Goal: Navigation & Orientation: Find specific page/section

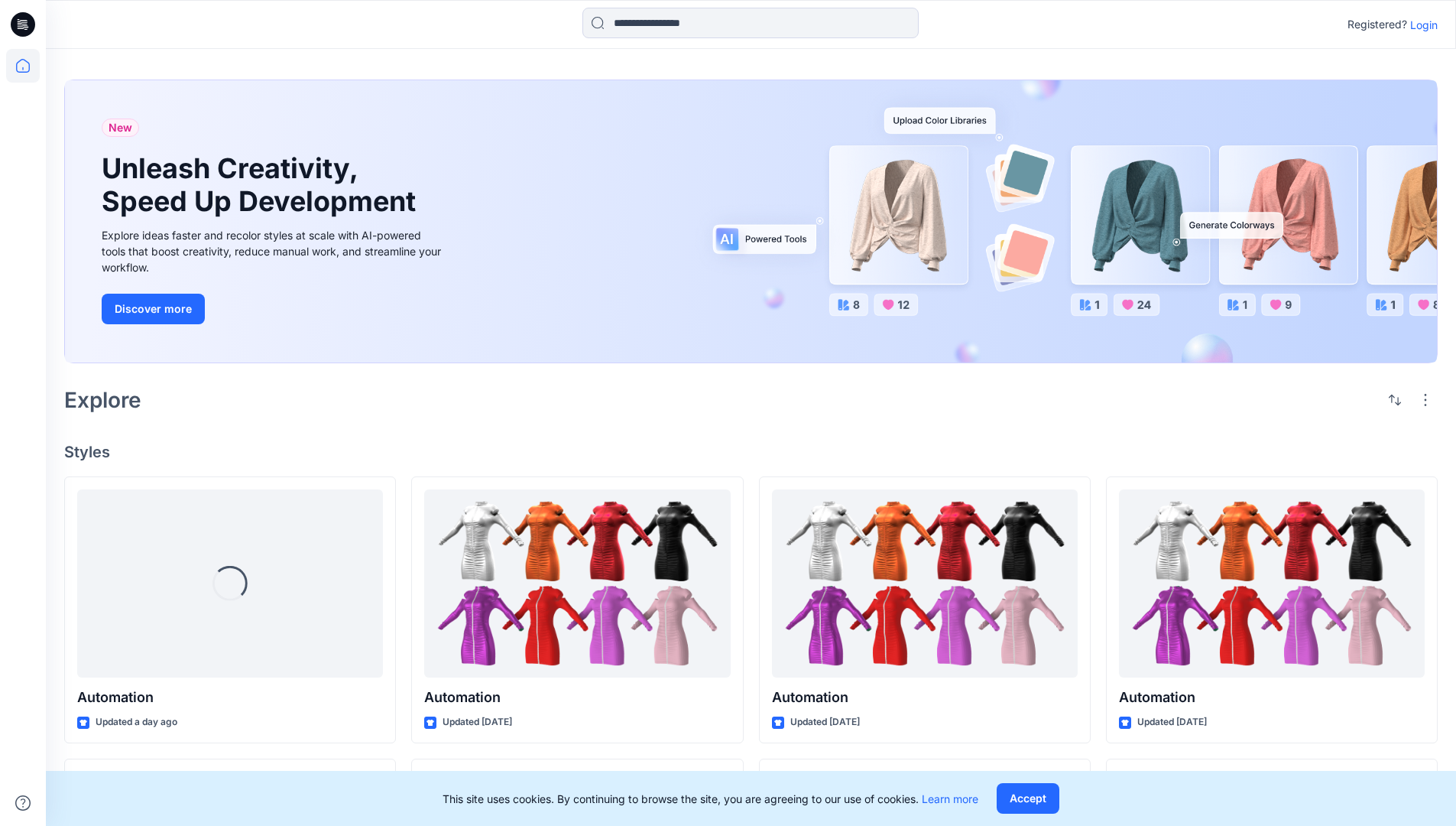
click at [1421, 24] on p "Login" at bounding box center [1423, 24] width 27 height 16
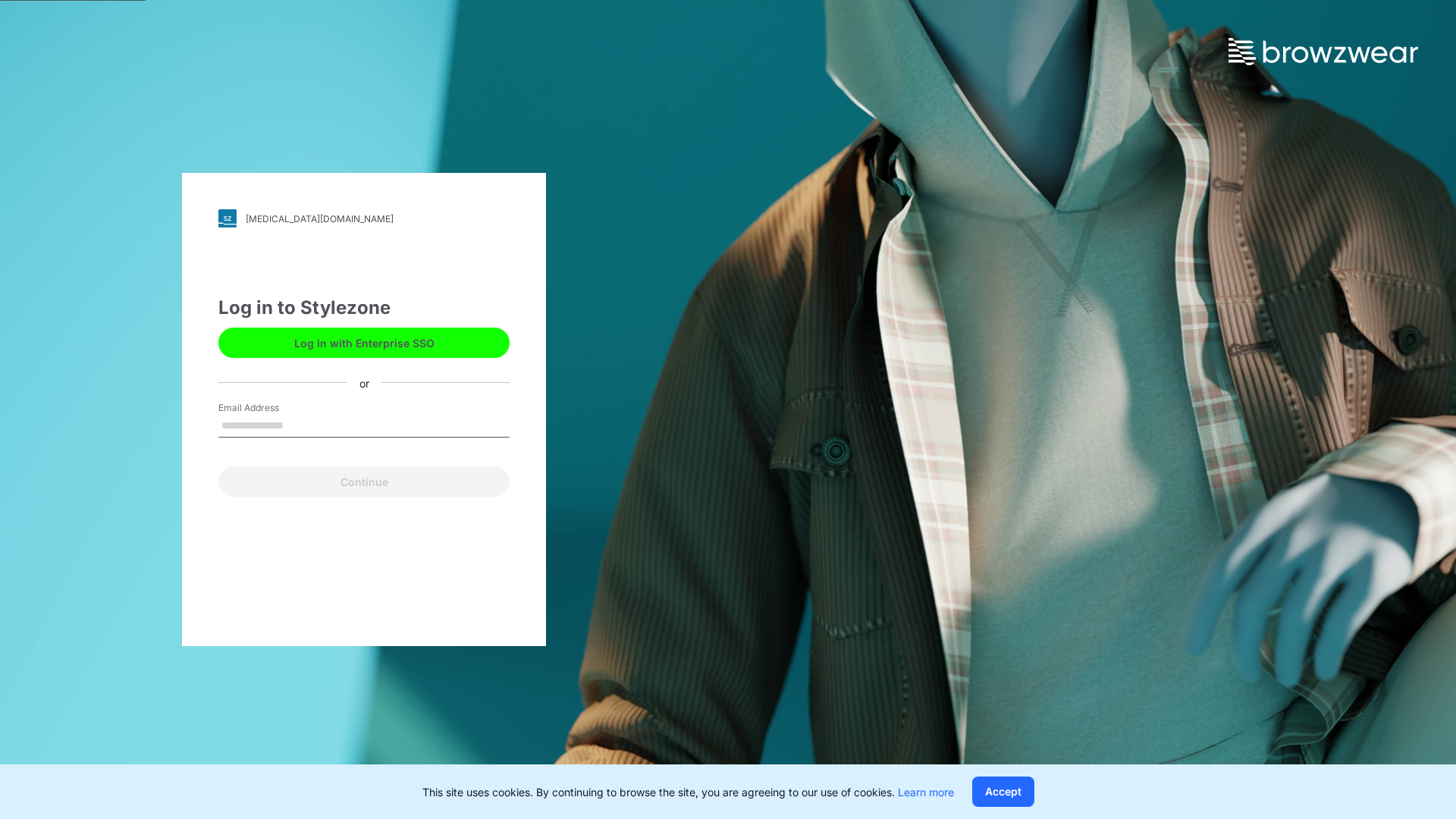
click at [300, 425] on input "Email Address" at bounding box center [364, 426] width 292 height 23
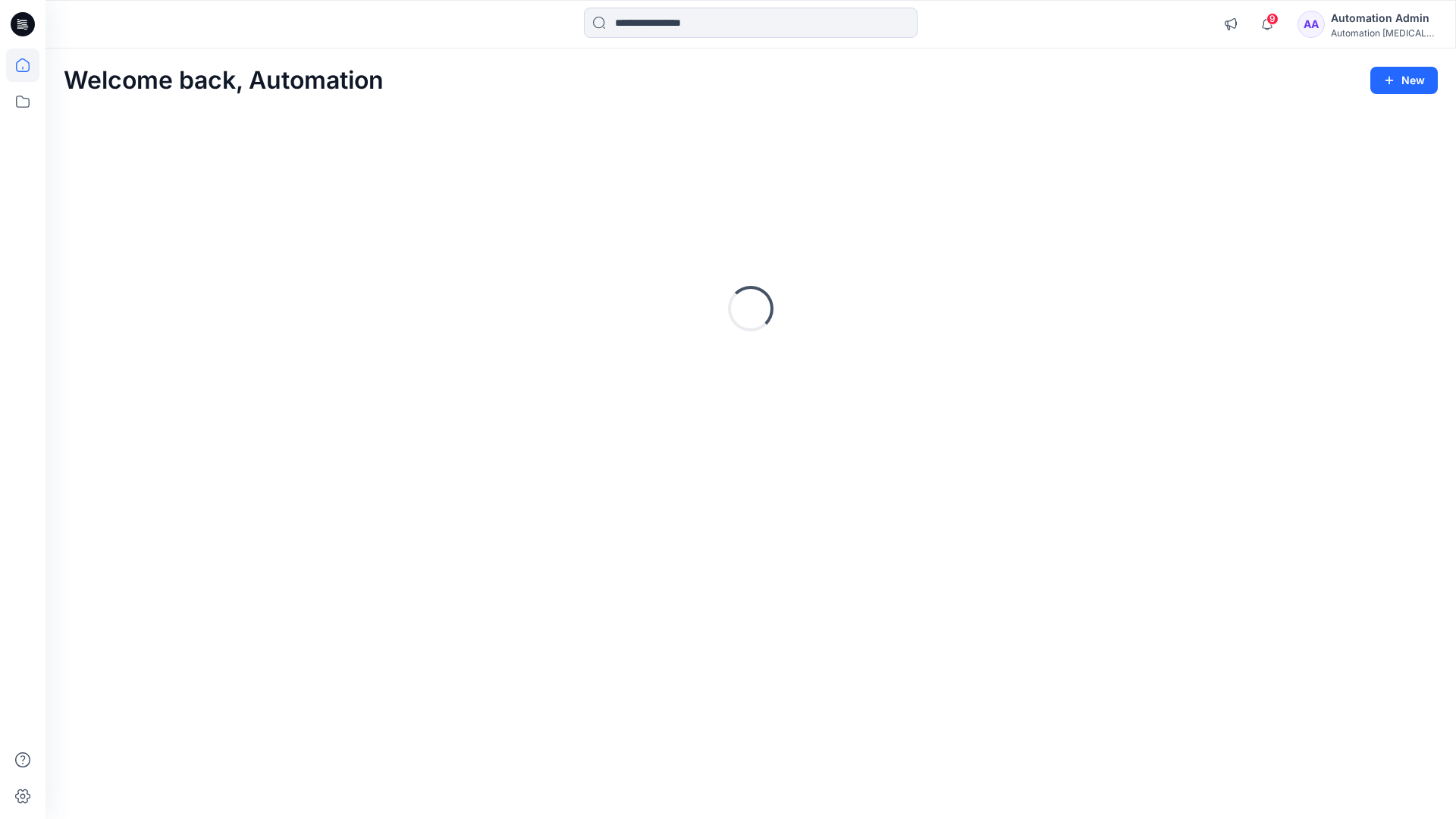
click at [29, 65] on icon at bounding box center [22, 65] width 14 height 14
click at [20, 106] on icon at bounding box center [22, 101] width 14 height 12
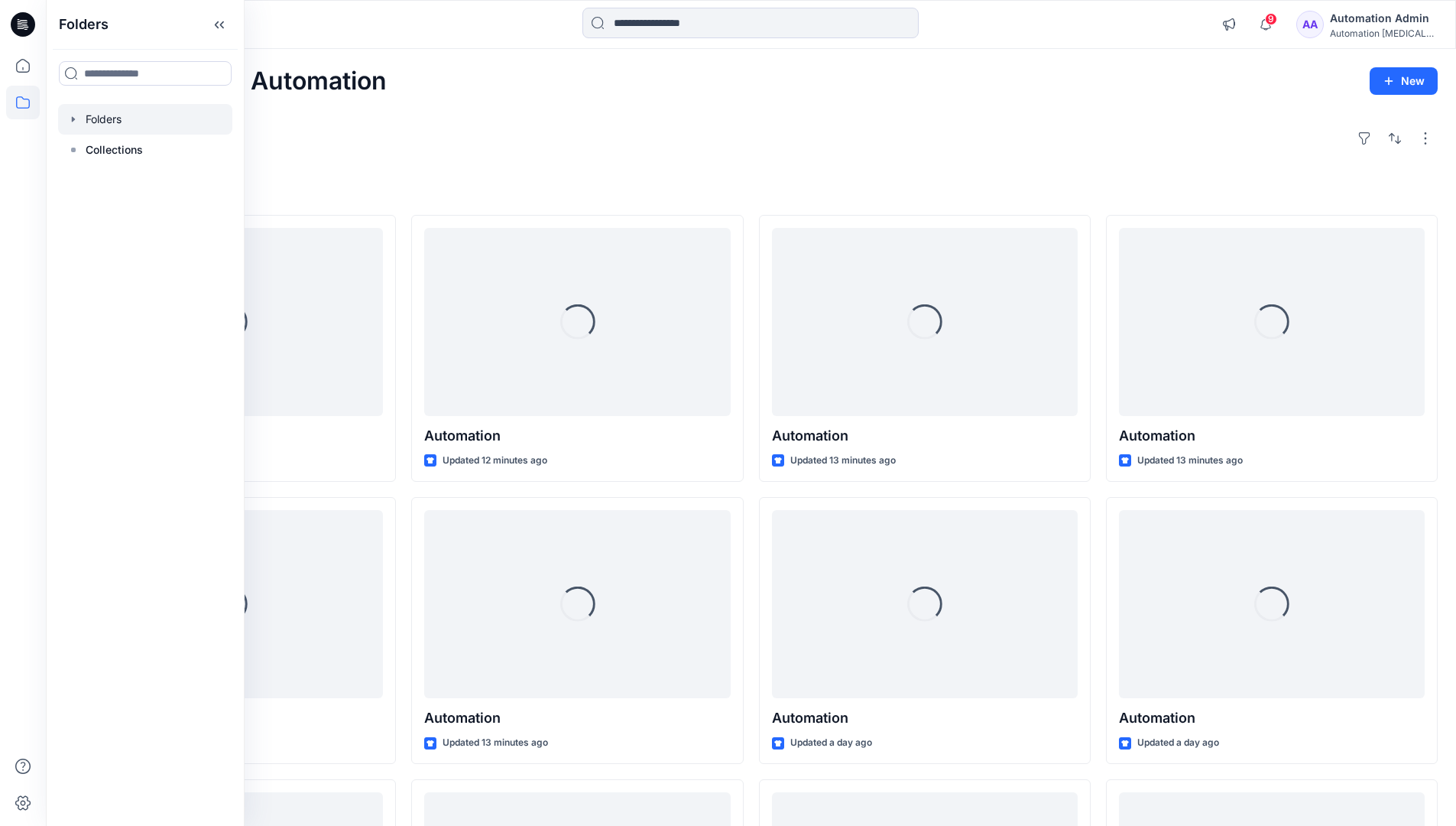
click at [98, 123] on div at bounding box center [145, 119] width 175 height 31
